Goal: Transaction & Acquisition: Purchase product/service

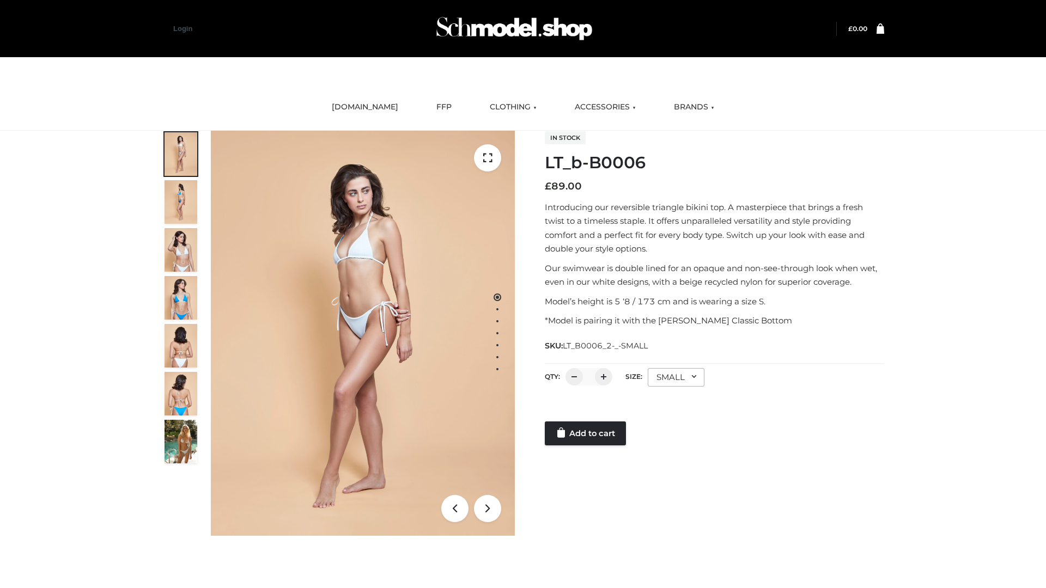
click at [586, 434] on link "Add to cart" at bounding box center [585, 434] width 81 height 24
